Goal: Task Accomplishment & Management: Complete application form

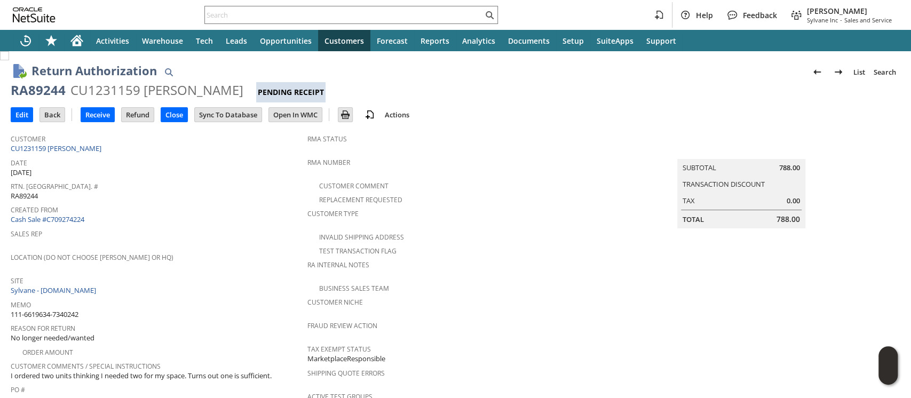
click at [32, 90] on div "RA89244" at bounding box center [38, 90] width 55 height 17
copy div "RA89244"
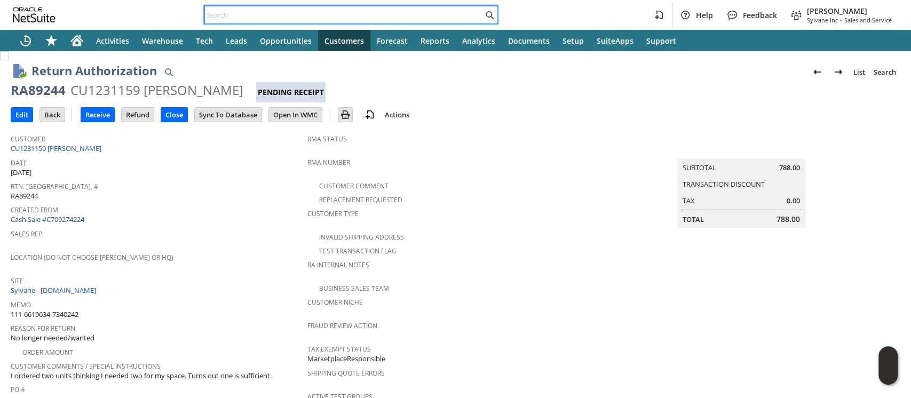
click at [403, 15] on input "text" at bounding box center [344, 15] width 278 height 13
paste input "111-4401911-2546607"
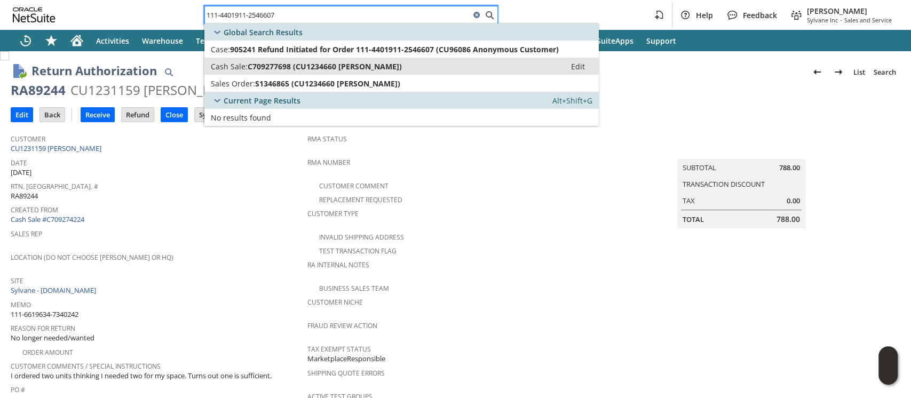
type input "111-4401911-2546607"
click at [365, 61] on span "C709277698 (CU1234660 Robyn Myers)" at bounding box center [325, 66] width 154 height 10
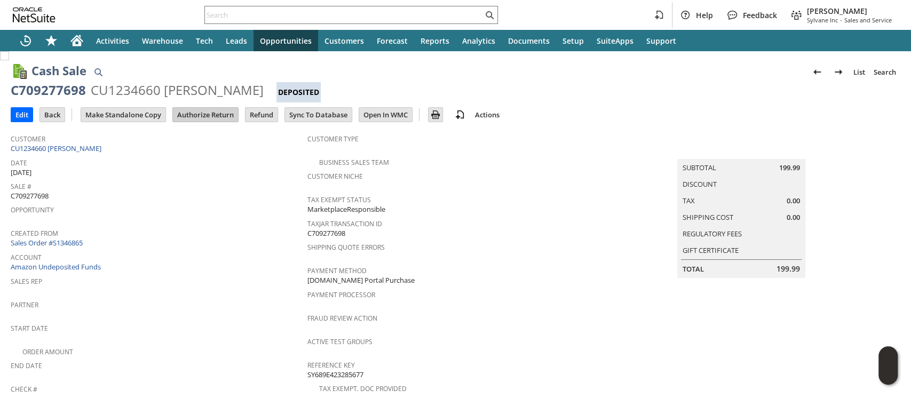
click at [202, 116] on input "Authorize Return" at bounding box center [205, 115] width 65 height 14
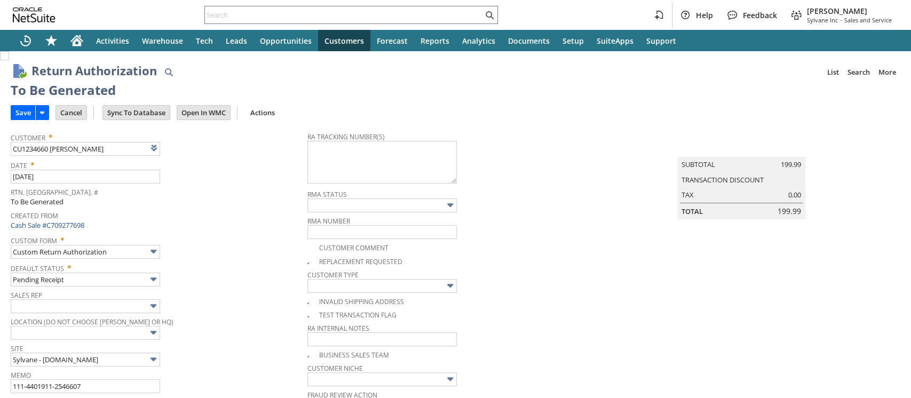
type input "Add"
type input "Copy Previous"
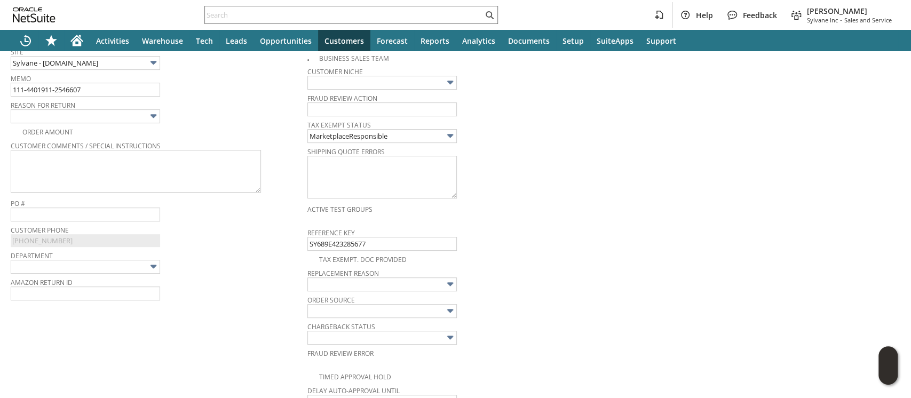
scroll to position [273, 0]
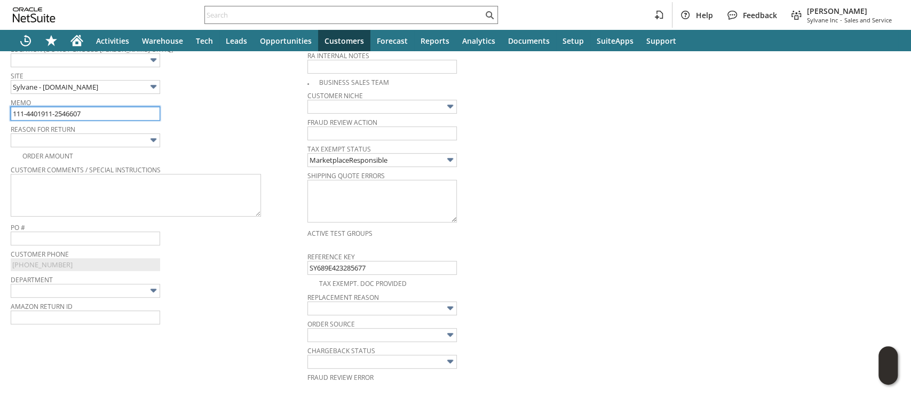
click at [130, 114] on input "111-4401911-2546607" at bounding box center [85, 114] width 149 height 14
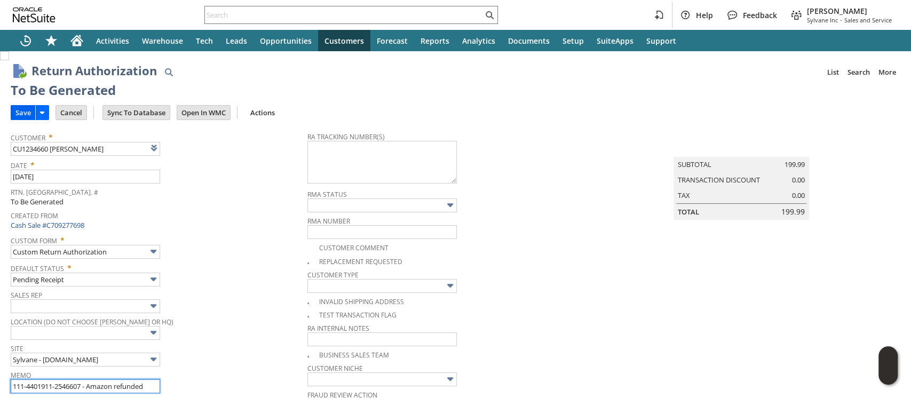
type input "111-4401911-2546607 - Amazon refunded"
click at [21, 115] on input "Save" at bounding box center [23, 113] width 24 height 14
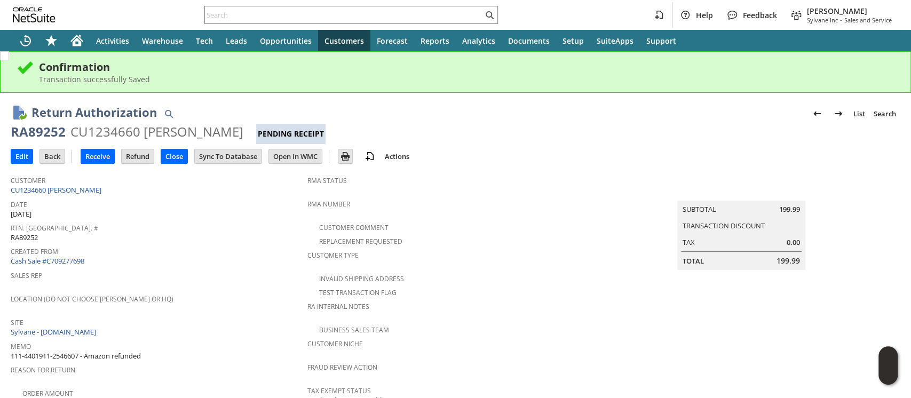
click at [91, 134] on div "CU1234660 Robyn Myers" at bounding box center [156, 131] width 173 height 17
copy div "CU1234660"
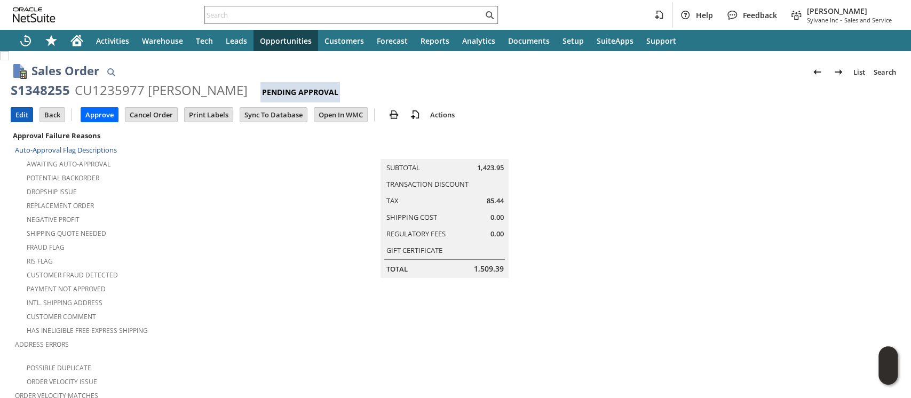
click at [26, 109] on input "Edit" at bounding box center [21, 115] width 21 height 14
click at [326, 114] on input "Open In WMC" at bounding box center [340, 115] width 53 height 14
click at [19, 120] on input "Edit" at bounding box center [21, 115] width 21 height 14
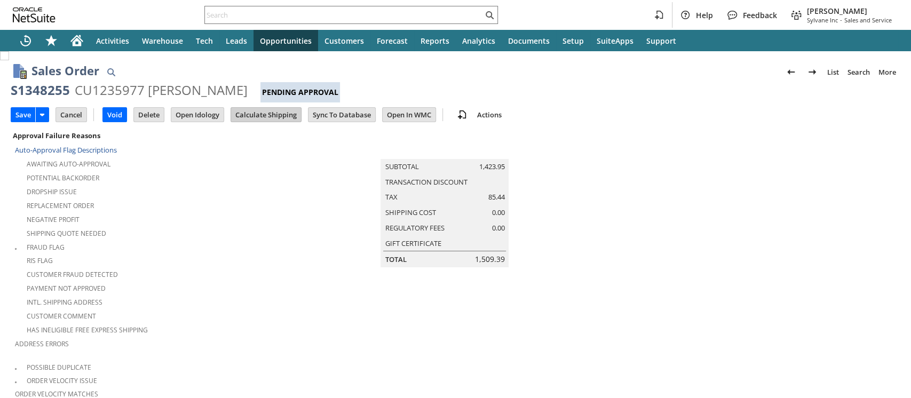
type input "Add"
type input "Copy Previous"
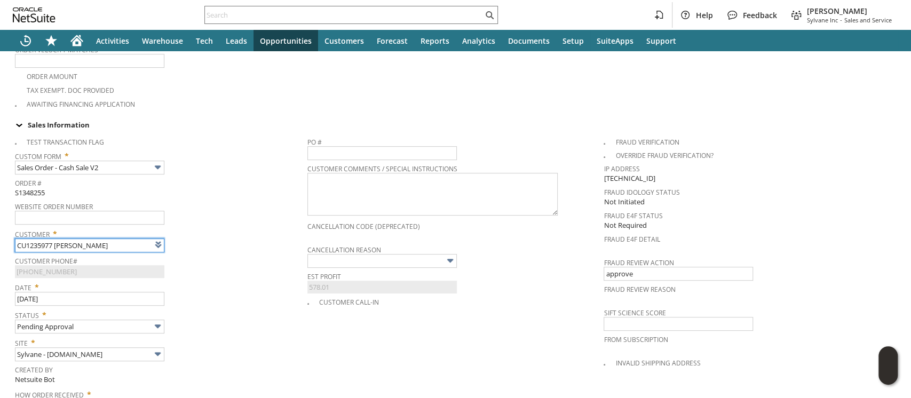
type input "Intelligent Recommendations ⁰"
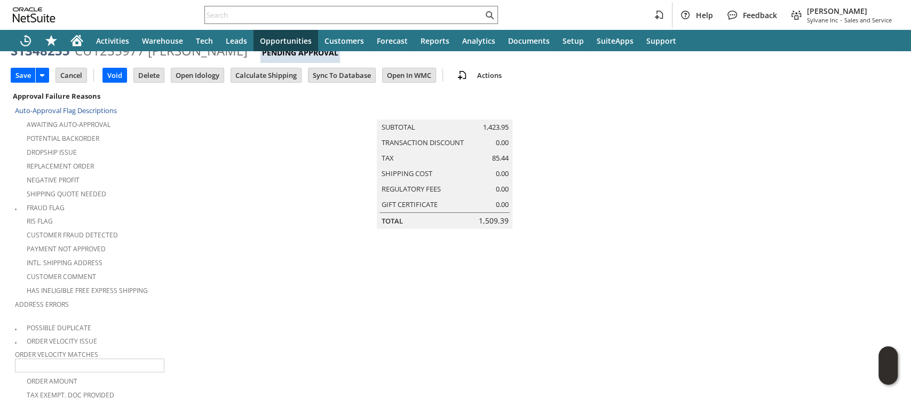
scroll to position [0, 0]
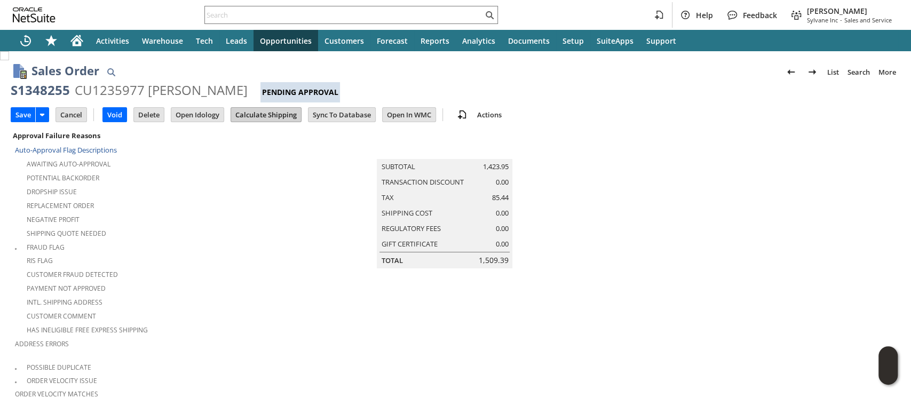
click at [271, 116] on input "Calculate Shipping" at bounding box center [266, 115] width 70 height 14
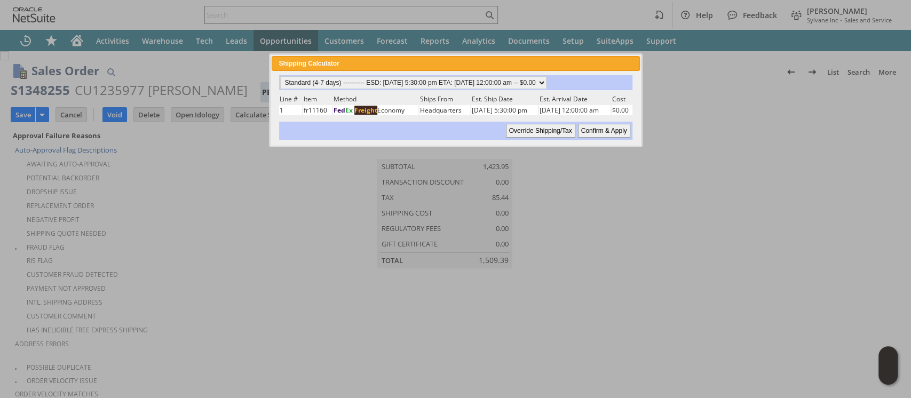
click at [587, 132] on input "Confirm & Apply" at bounding box center [604, 131] width 52 height 14
type input "Add"
type input "Copy Previous"
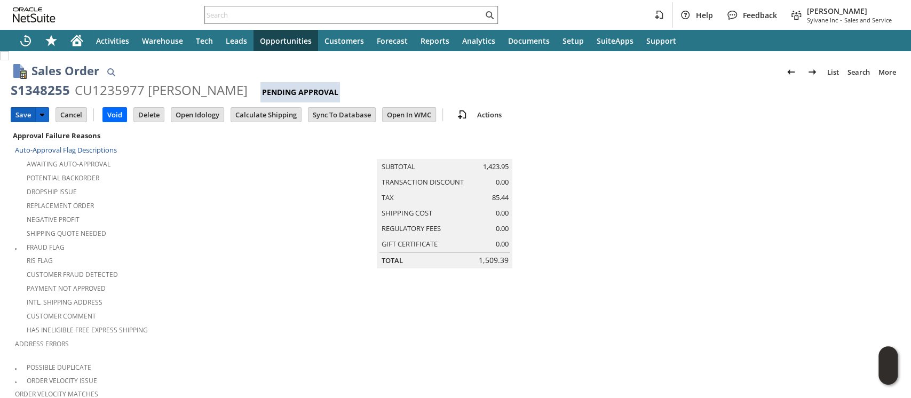
click at [18, 113] on input "Save" at bounding box center [23, 115] width 24 height 14
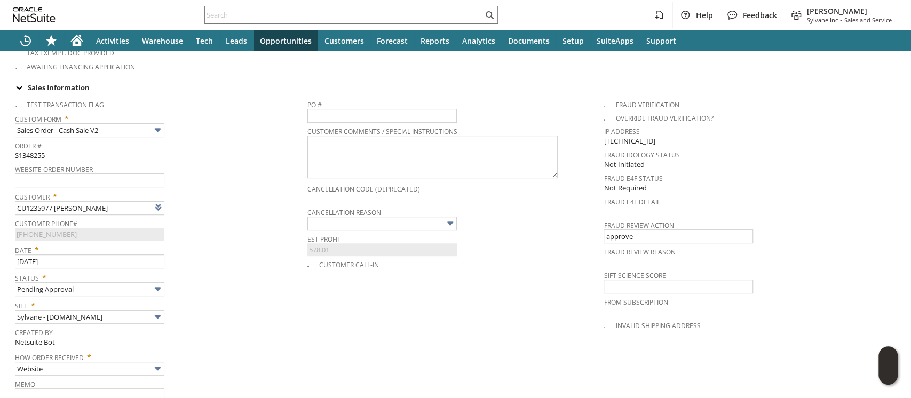
scroll to position [427, 0]
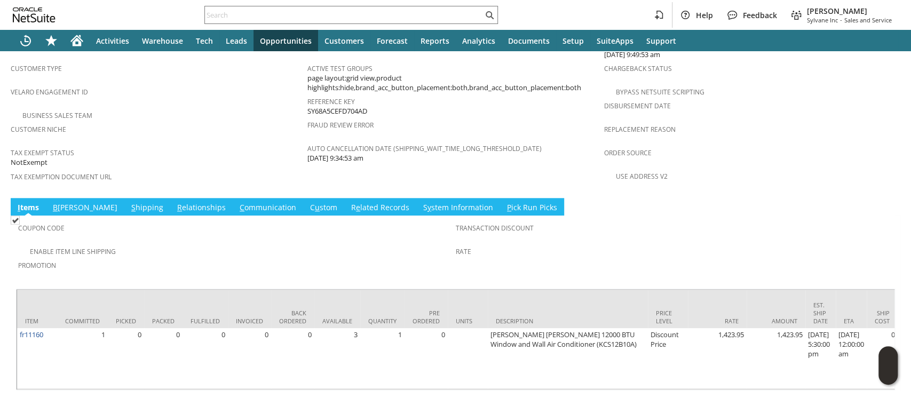
scroll to position [736, 0]
click at [54, 202] on span "B" at bounding box center [55, 207] width 5 height 10
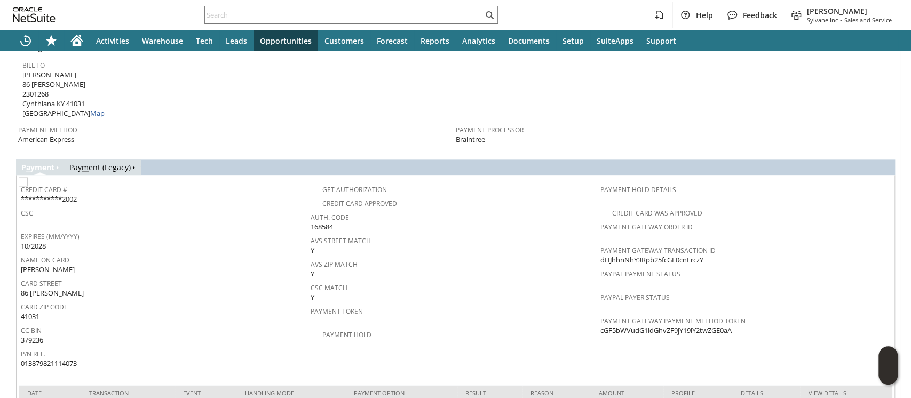
click at [104, 162] on link "Pay m ent (Legacy)" at bounding box center [99, 167] width 61 height 10
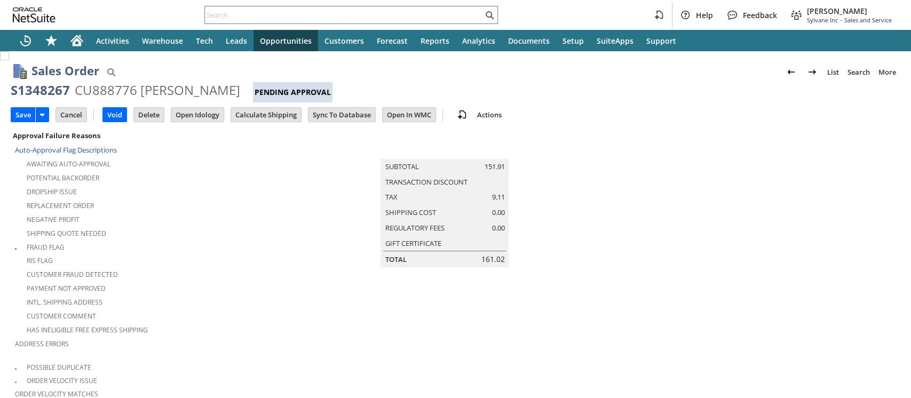
type input "Add"
type input "Copy Previous"
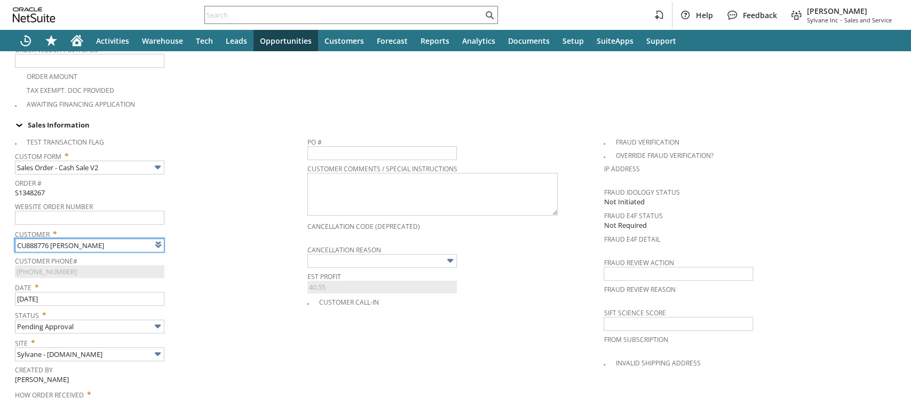
type input "Intelligent Recommendations¹⁰"
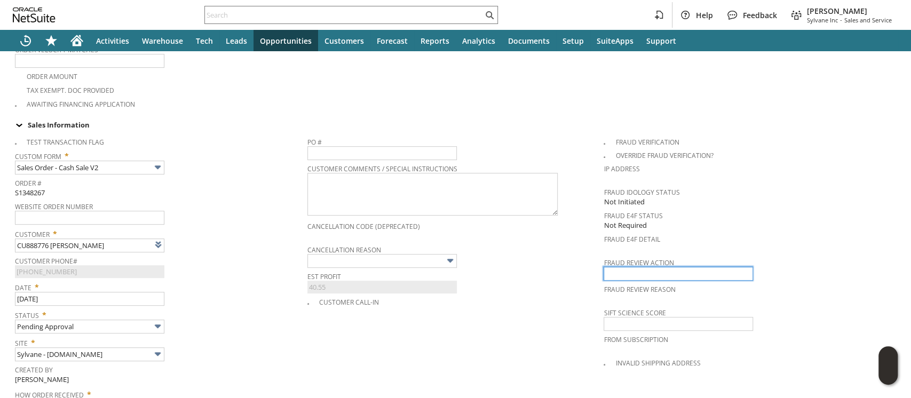
click at [611, 267] on input "text" at bounding box center [678, 274] width 149 height 14
type input "approve"
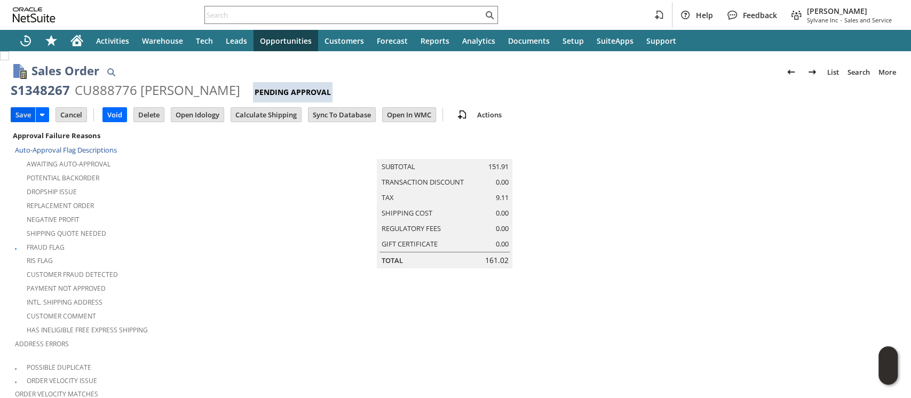
click at [20, 114] on input "Save" at bounding box center [23, 115] width 24 height 14
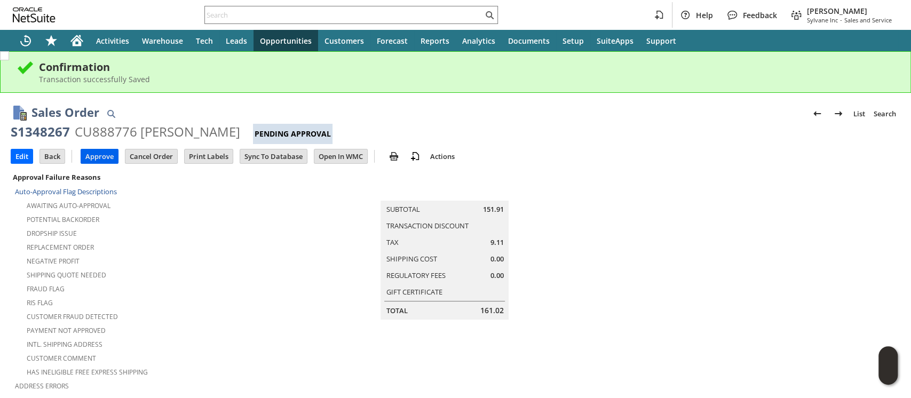
click at [104, 155] on input "Approve" at bounding box center [99, 156] width 37 height 14
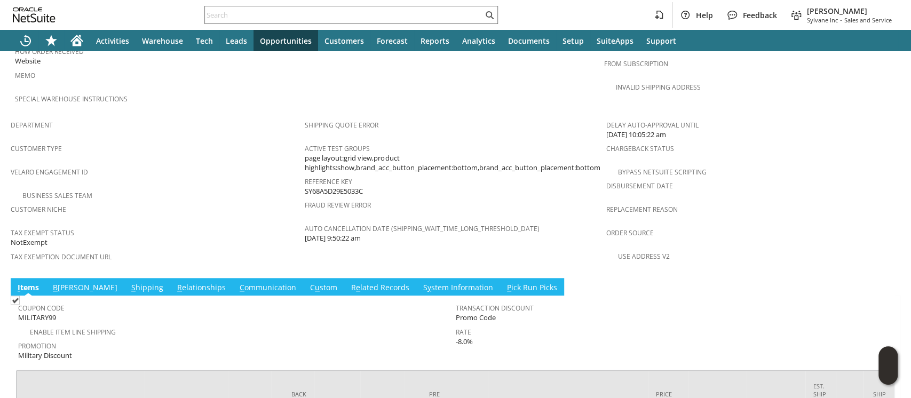
scroll to position [666, 0]
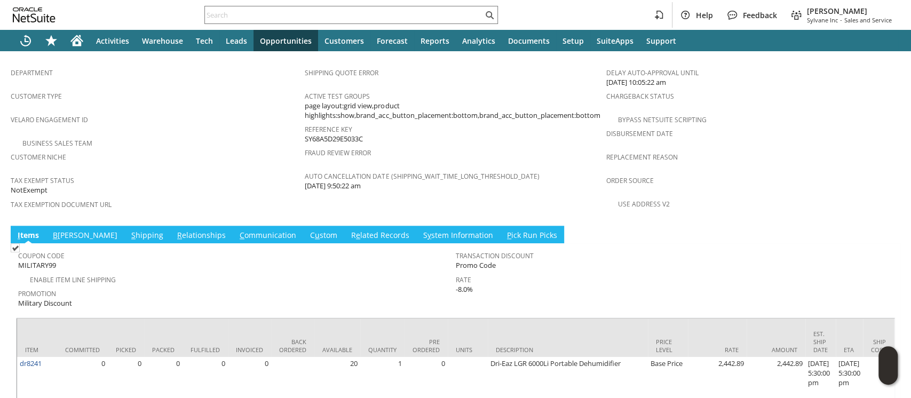
click at [129, 230] on link "S hipping" at bounding box center [147, 236] width 37 height 12
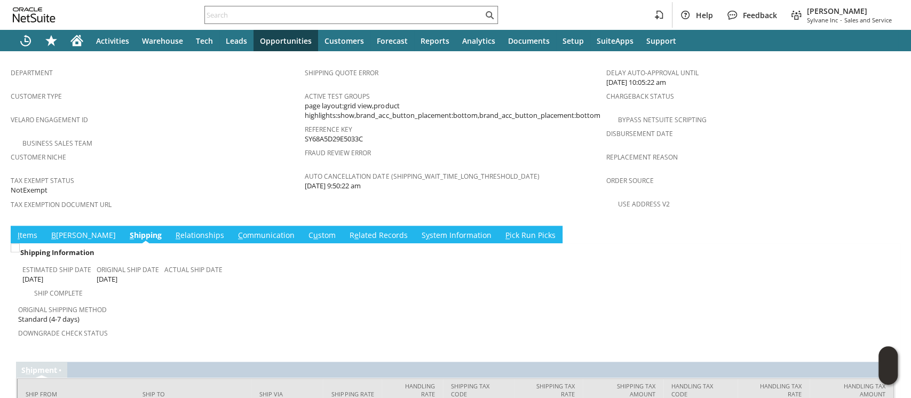
scroll to position [680, 0]
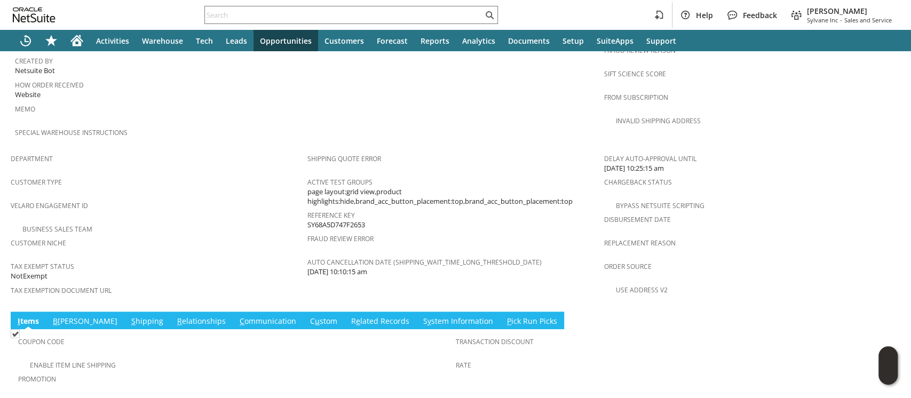
scroll to position [666, 0]
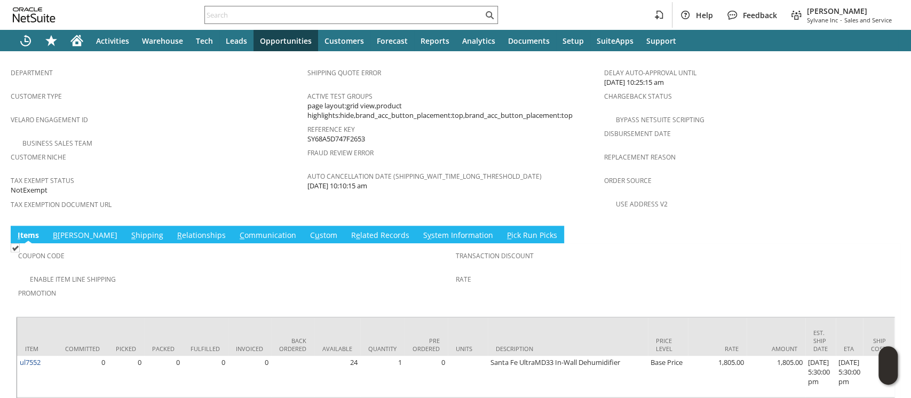
click at [129, 230] on link "S hipping" at bounding box center [147, 236] width 37 height 12
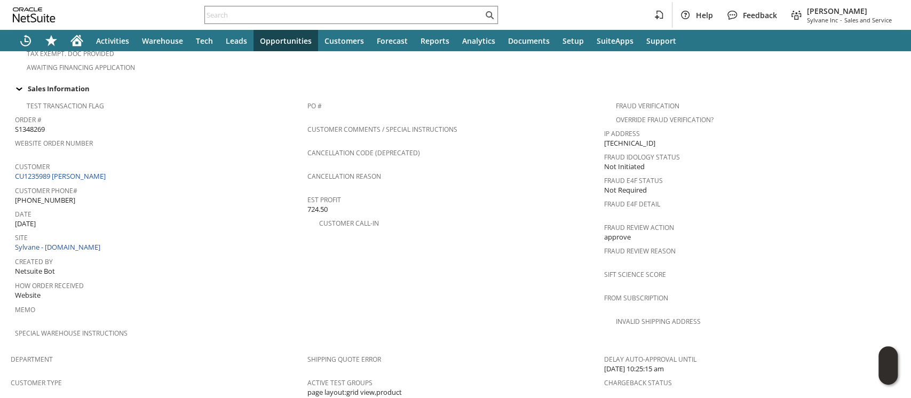
scroll to position [0, 0]
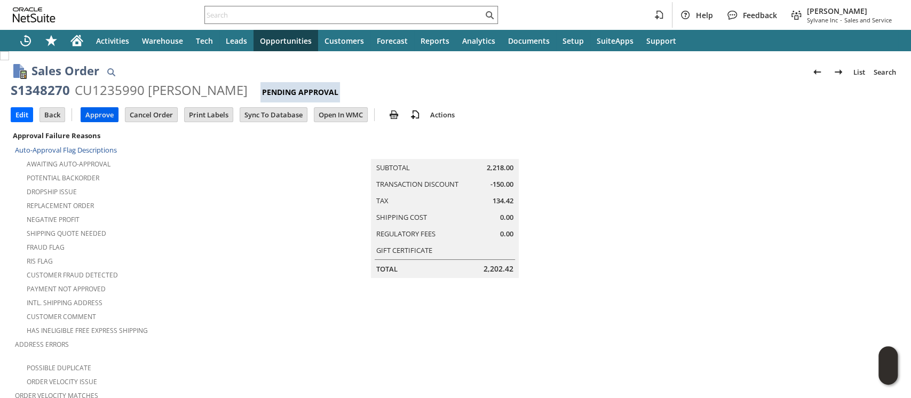
click at [103, 117] on input "Approve" at bounding box center [99, 115] width 37 height 14
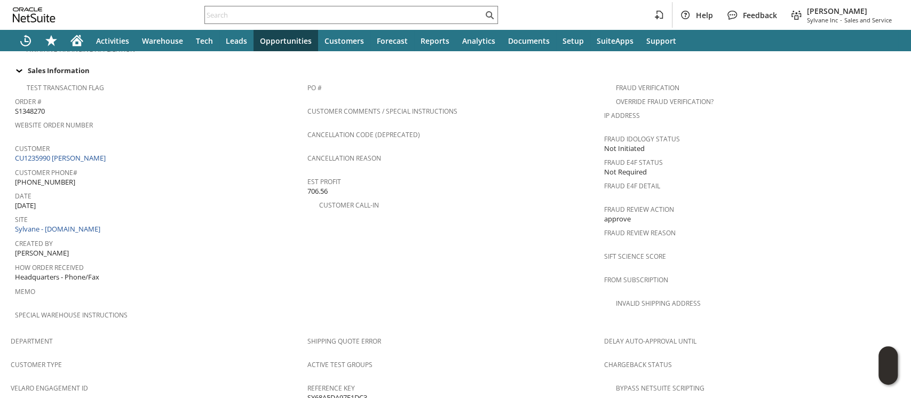
scroll to position [640, 0]
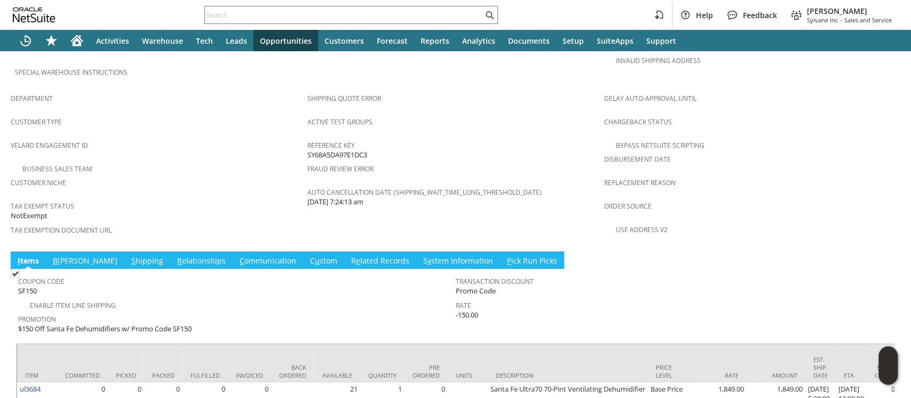
click at [129, 256] on link "S hipping" at bounding box center [147, 262] width 37 height 12
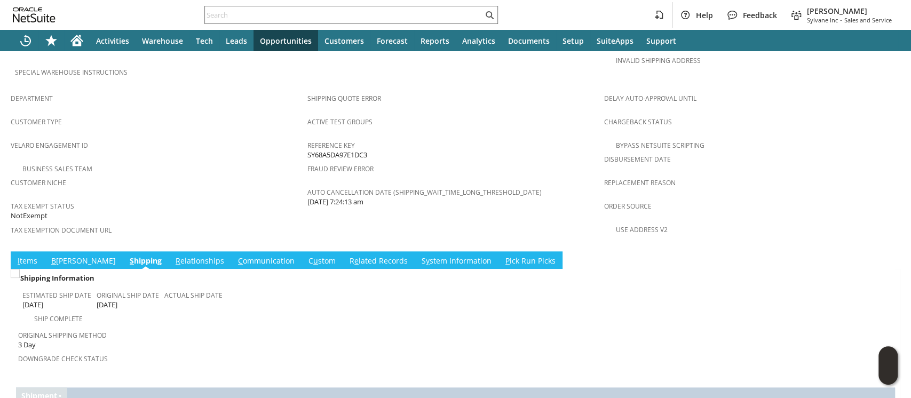
scroll to position [680, 0]
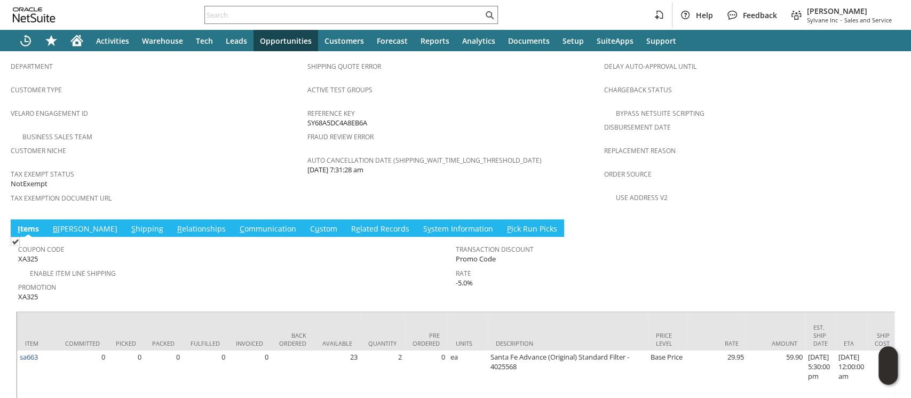
scroll to position [675, 0]
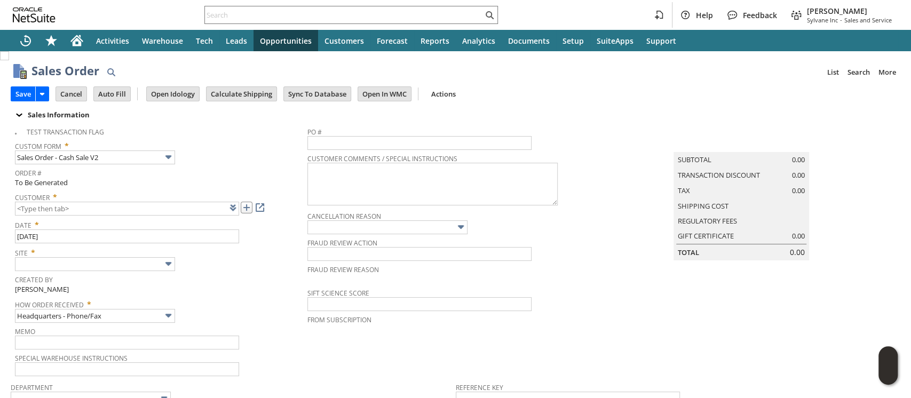
click at [251, 210] on link at bounding box center [247, 208] width 12 height 12
drag, startPoint x: 736, startPoint y: 85, endPoint x: 731, endPoint y: 3, distance: 82.4
click at [736, 85] on div "Save Save Save & Fulfill Save & New Save & Print Cancel Auto Fill" at bounding box center [456, 95] width 890 height 26
type input "CU1236001 NIST"
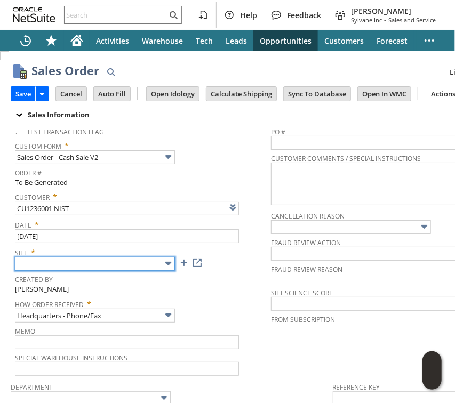
click at [168, 262] on img at bounding box center [168, 264] width 12 height 12
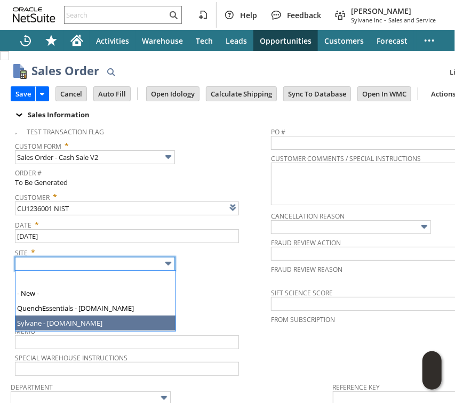
type input "Sylvane - [DOMAIN_NAME]"
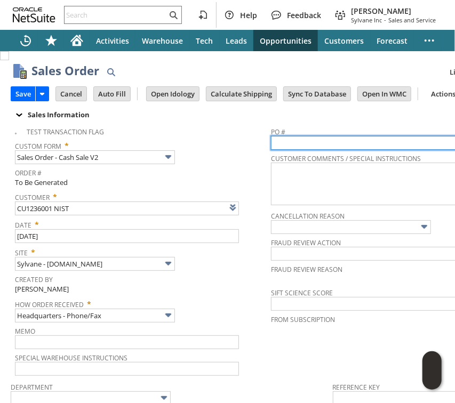
click at [357, 142] on input "text" at bounding box center [383, 143] width 224 height 14
paste input "47QDCC25MDADE"
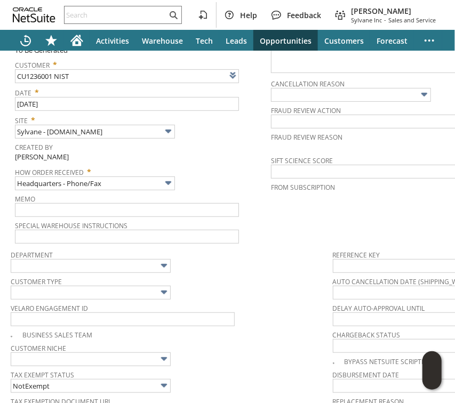
scroll to position [142, 0]
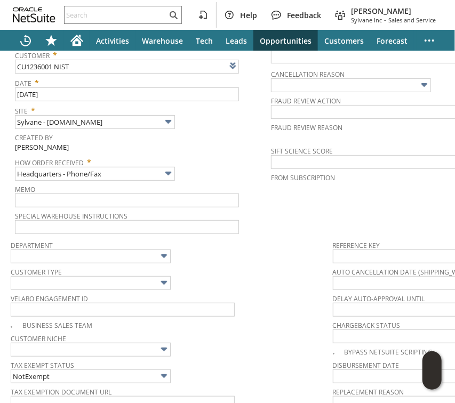
type input "47QDCC25MDADE"
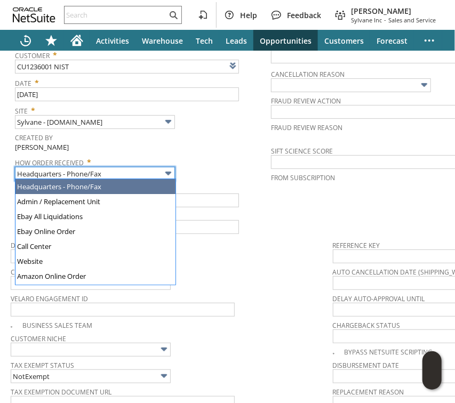
click at [164, 173] on img at bounding box center [168, 174] width 12 height 12
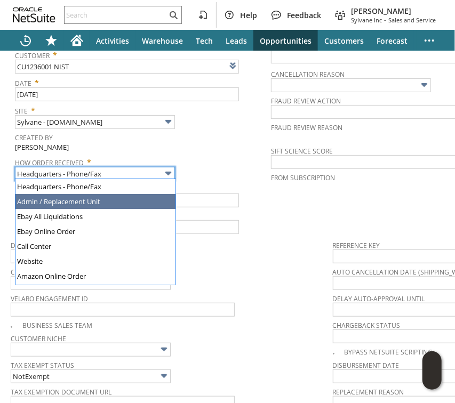
type input "GSA Advantage"
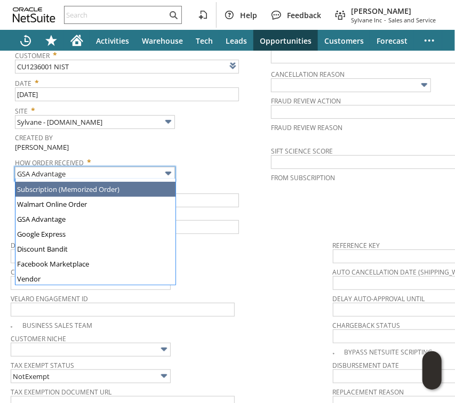
click at [228, 171] on div "How Order Received * GSA Advantage" at bounding box center [140, 167] width 251 height 27
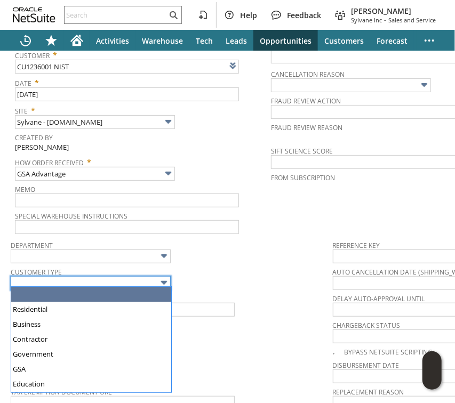
click at [144, 279] on input "text" at bounding box center [91, 283] width 160 height 14
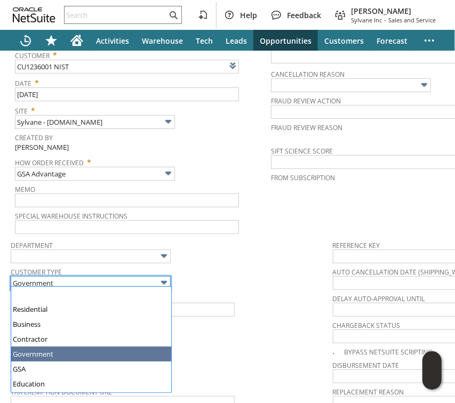
scroll to position [59, 0]
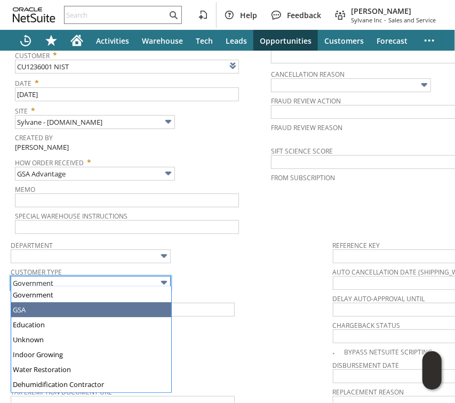
type input "GSA"
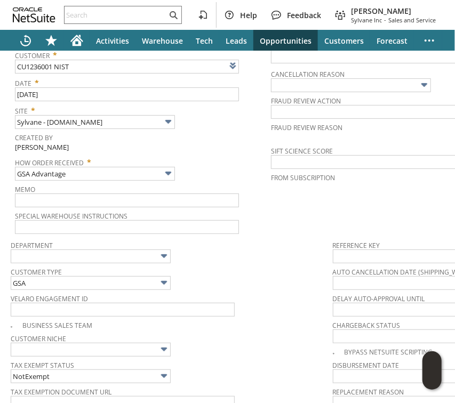
click at [242, 257] on div "Department" at bounding box center [169, 251] width 317 height 26
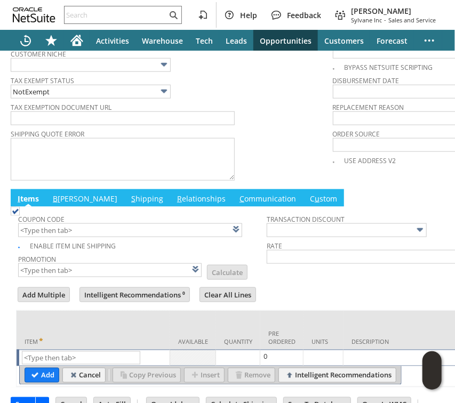
scroll to position [464, 0]
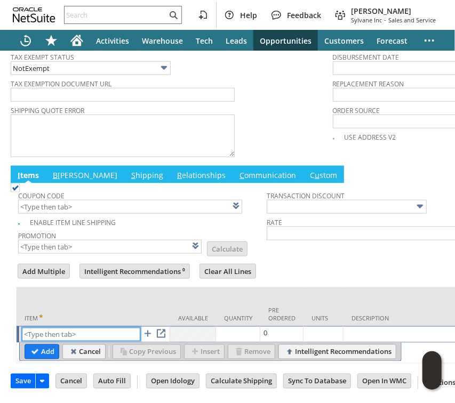
click at [115, 328] on input "text" at bounding box center [81, 334] width 118 height 13
paste input "ni285"
type input "ni285"
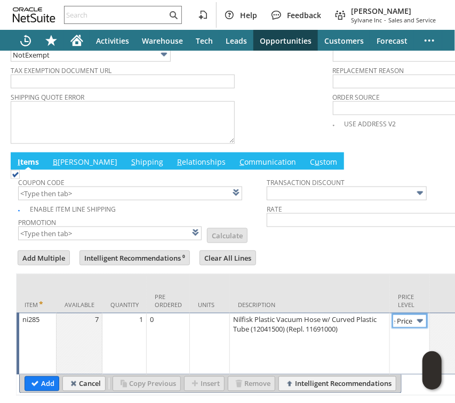
type input "GSA Price"
type input "98.73"
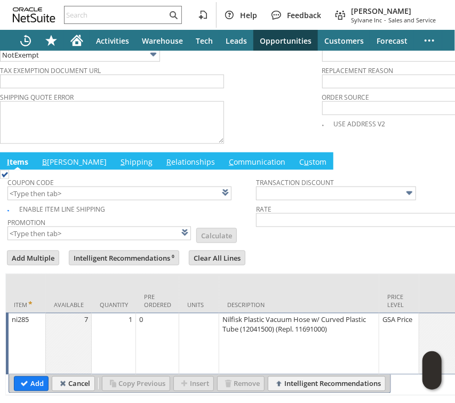
scroll to position [464, 0]
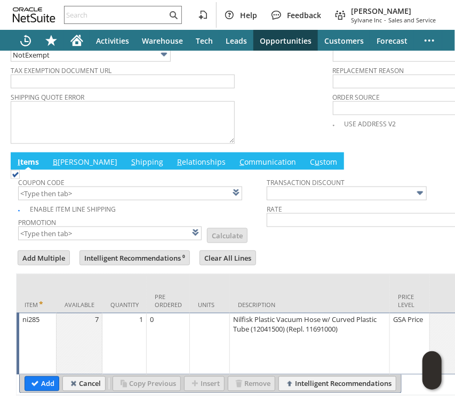
click at [35, 365] on td "ni285" at bounding box center [37, 344] width 40 height 62
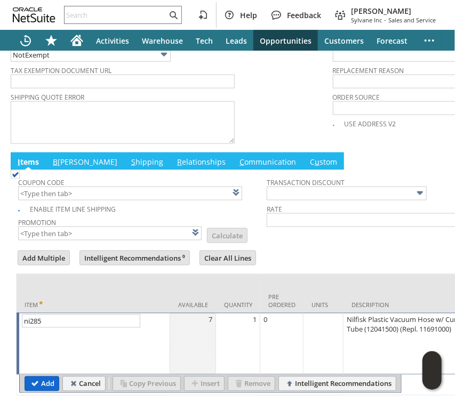
click at [35, 377] on input "Add" at bounding box center [42, 384] width 34 height 14
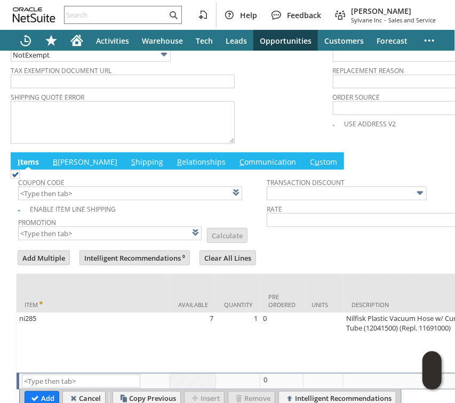
type input "Intelligent Recommendations¹⁰"
click at [97, 375] on input "text" at bounding box center [81, 381] width 118 height 13
paste input "ni239"
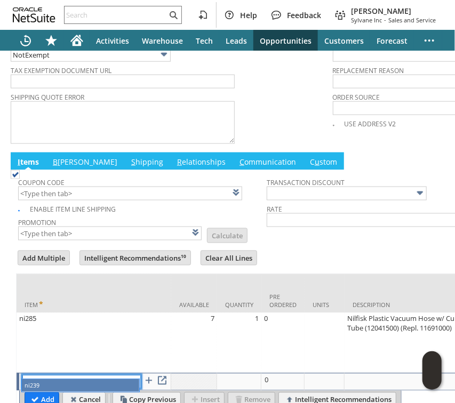
type input "ni239"
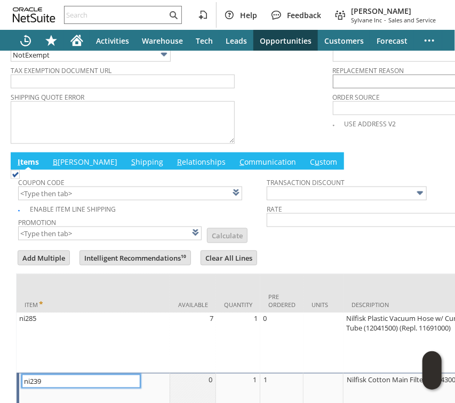
type input "1"
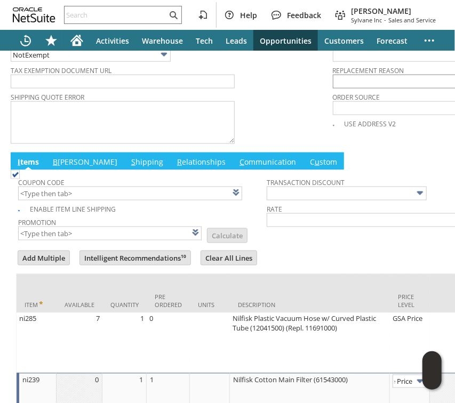
type input "GSA Price"
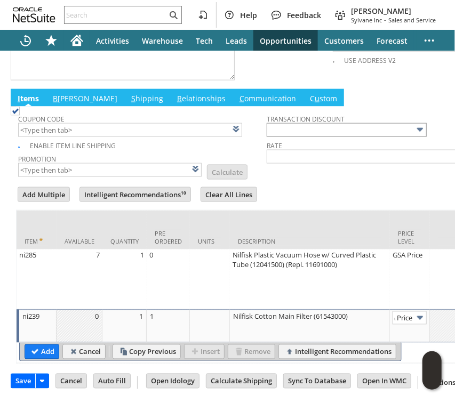
scroll to position [540, 0]
type input "108.61"
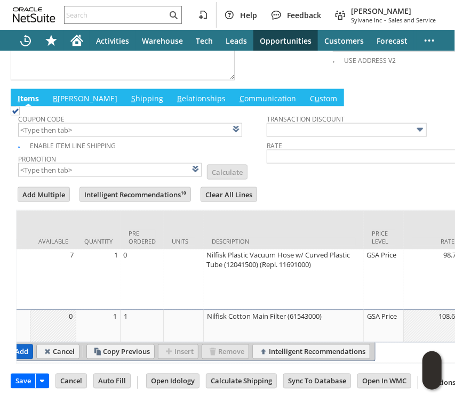
click at [27, 345] on input "Add" at bounding box center [16, 352] width 34 height 14
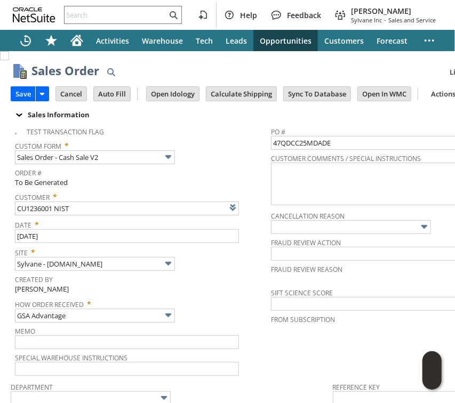
scroll to position [0, 205]
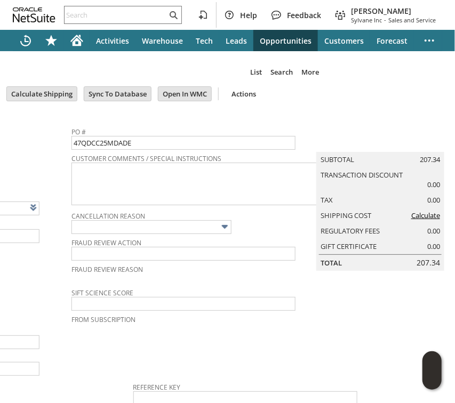
click at [411, 220] on link "Calculate" at bounding box center [425, 216] width 29 height 10
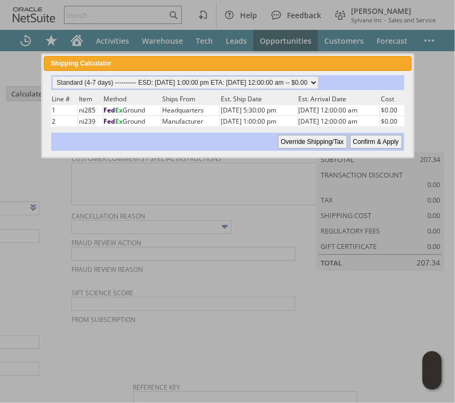
click at [363, 140] on input "Confirm & Apply" at bounding box center [376, 142] width 52 height 14
type input "Government"
type input "Add"
type input "Copy Previous"
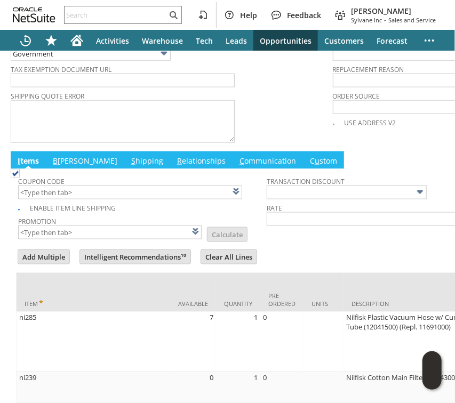
scroll to position [555, 0]
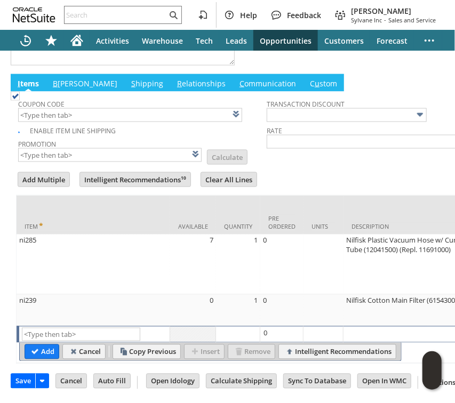
click at [66, 78] on link "B illing" at bounding box center [85, 84] width 70 height 12
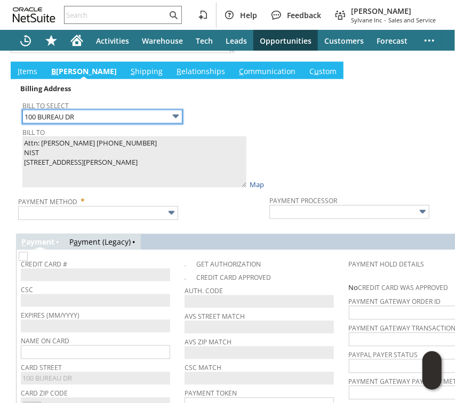
scroll to position [625, 0]
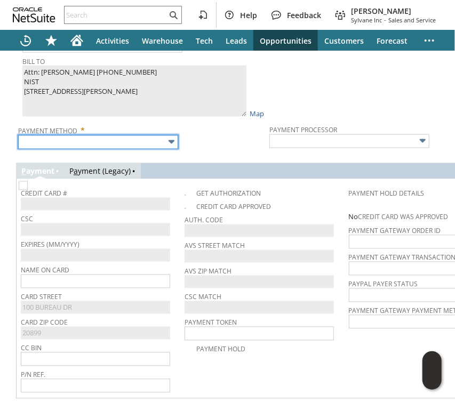
click at [98, 136] on input "text" at bounding box center [98, 143] width 160 height 14
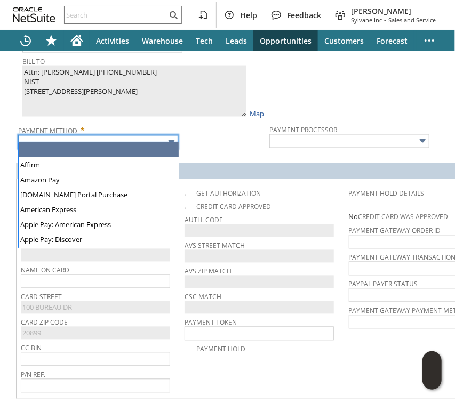
type input "Visa / Mastercard"
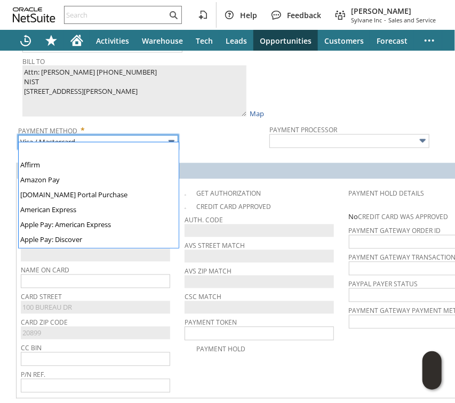
scroll to position [295, 0]
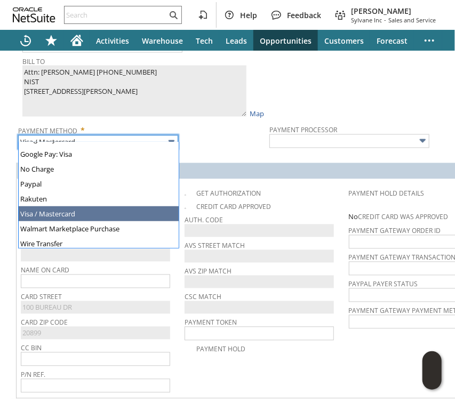
click at [98, 136] on input "Visa / Mastercard" at bounding box center [98, 143] width 160 height 14
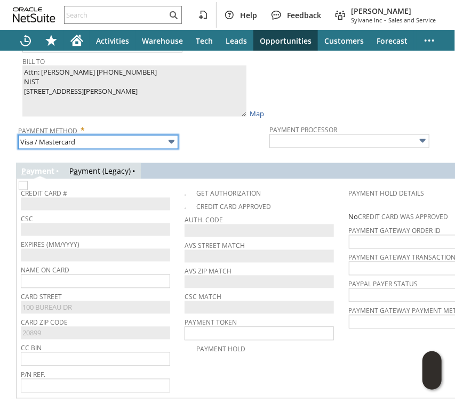
type input "Braintree"
checkbox input "true"
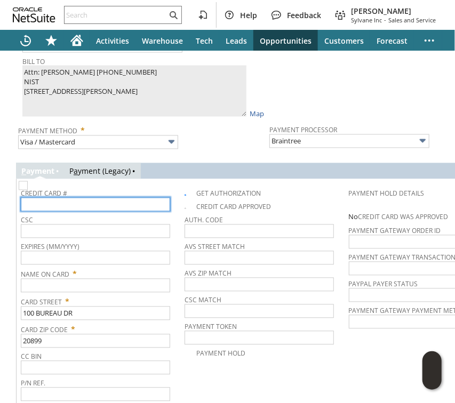
click at [98, 198] on input "text" at bounding box center [95, 205] width 149 height 14
paste input "4614020000939759"
type input "4614020000939759"
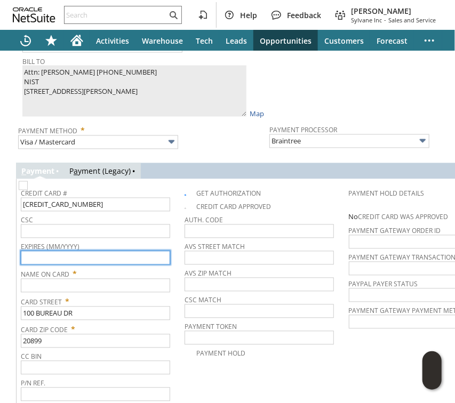
click at [51, 251] on input "text" at bounding box center [95, 258] width 149 height 14
type input "11/2028"
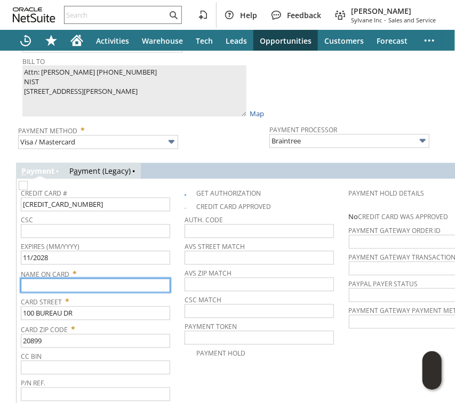
click at [118, 280] on input "text" at bounding box center [95, 286] width 149 height 14
paste input "Tayelor Brown"
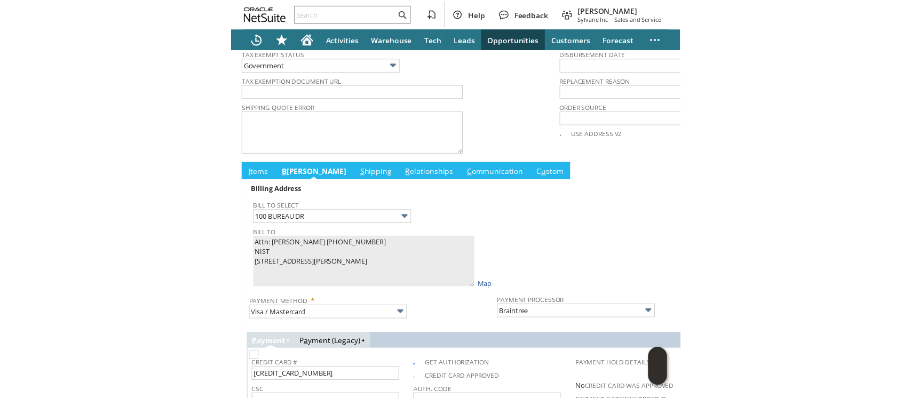
scroll to position [670, 0]
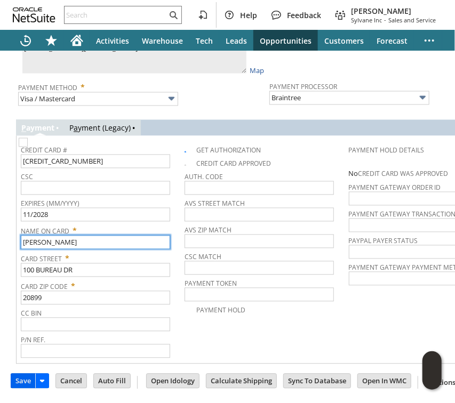
type input "Tayelor Brown"
click at [22, 375] on input "Save" at bounding box center [23, 382] width 24 height 14
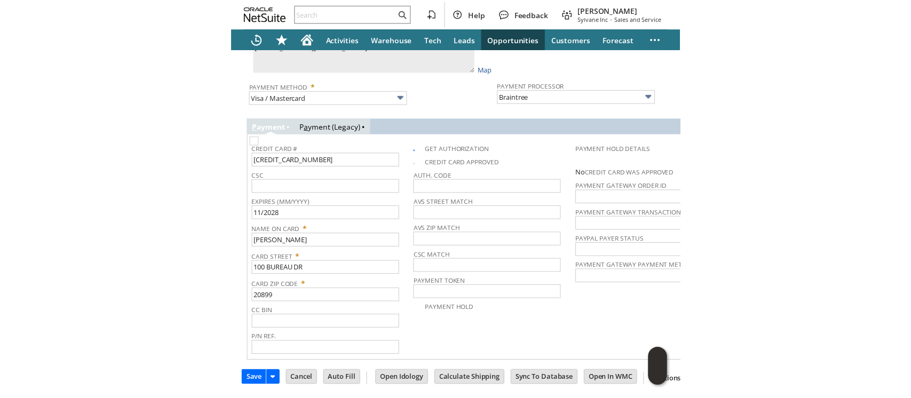
scroll to position [666, 0]
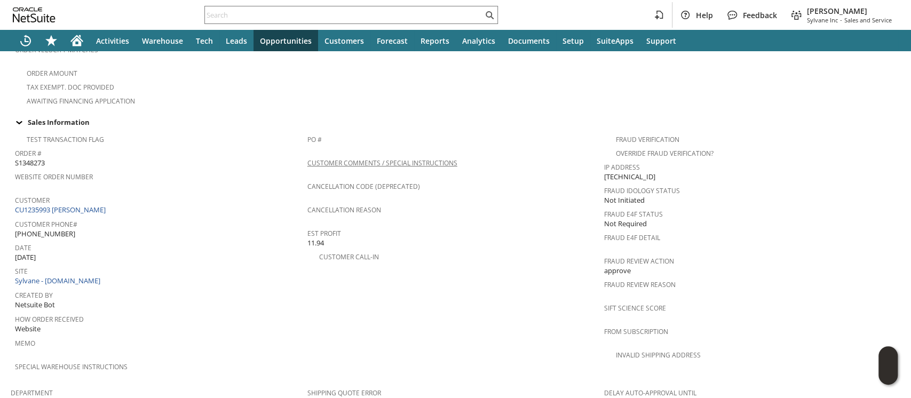
scroll to position [754, 0]
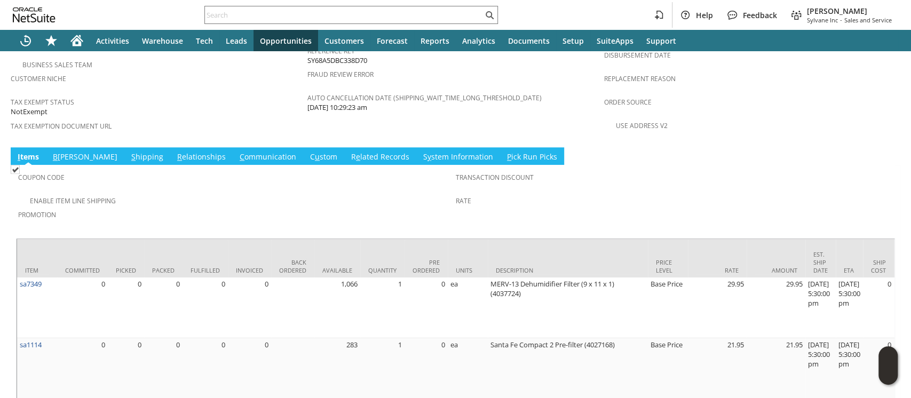
click at [124, 147] on td "S hipping" at bounding box center [147, 156] width 46 height 18
click at [129, 152] on link "S hipping" at bounding box center [147, 158] width 37 height 12
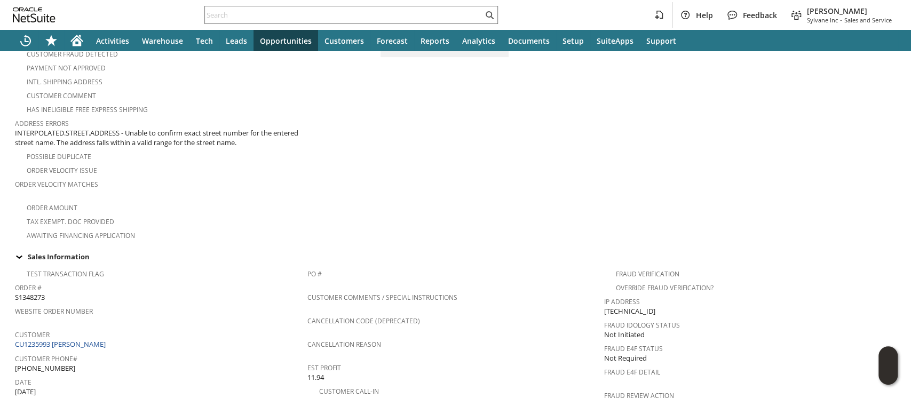
scroll to position [284, 0]
